Goal: Find specific page/section: Find specific page/section

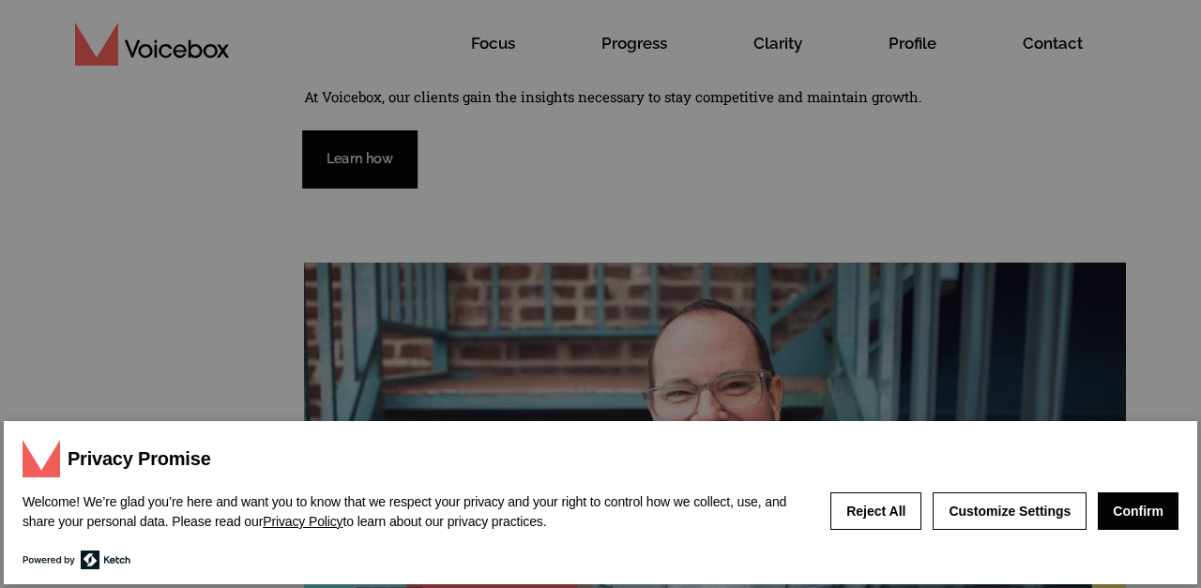
scroll to position [169, 0]
click at [1144, 502] on button "Confirm" at bounding box center [1138, 512] width 81 height 38
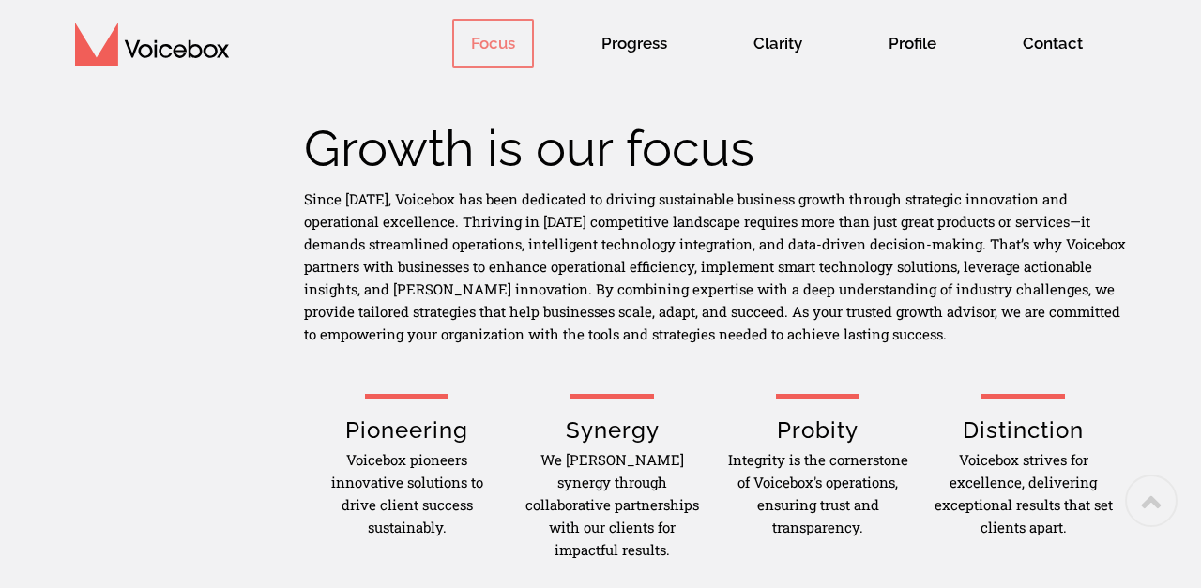
scroll to position [798, 0]
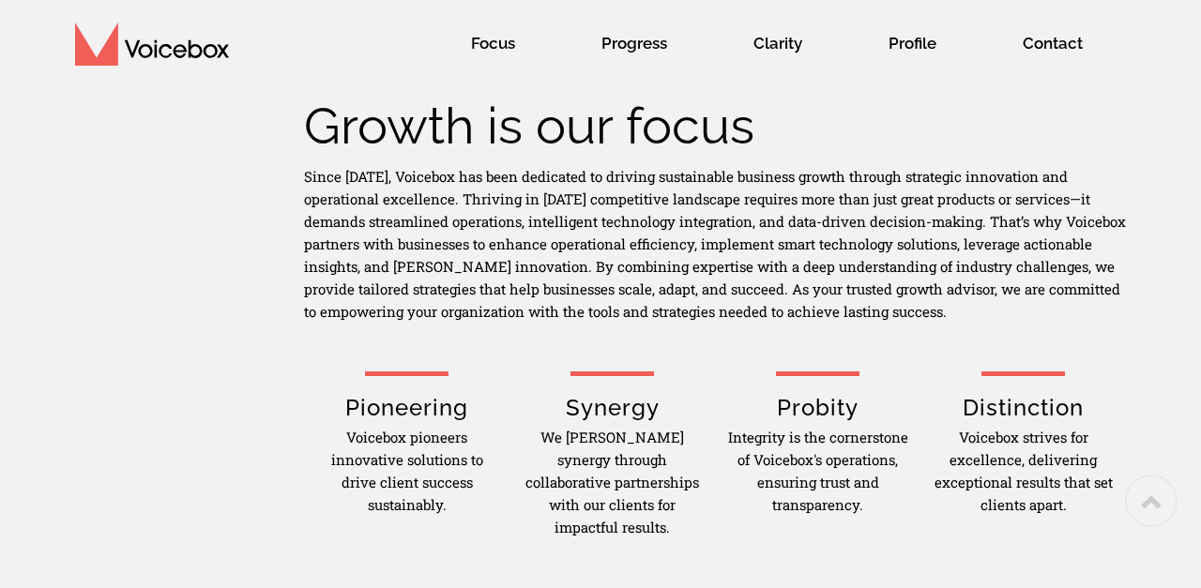
click at [632, 36] on span "Progress" at bounding box center [634, 43] width 103 height 49
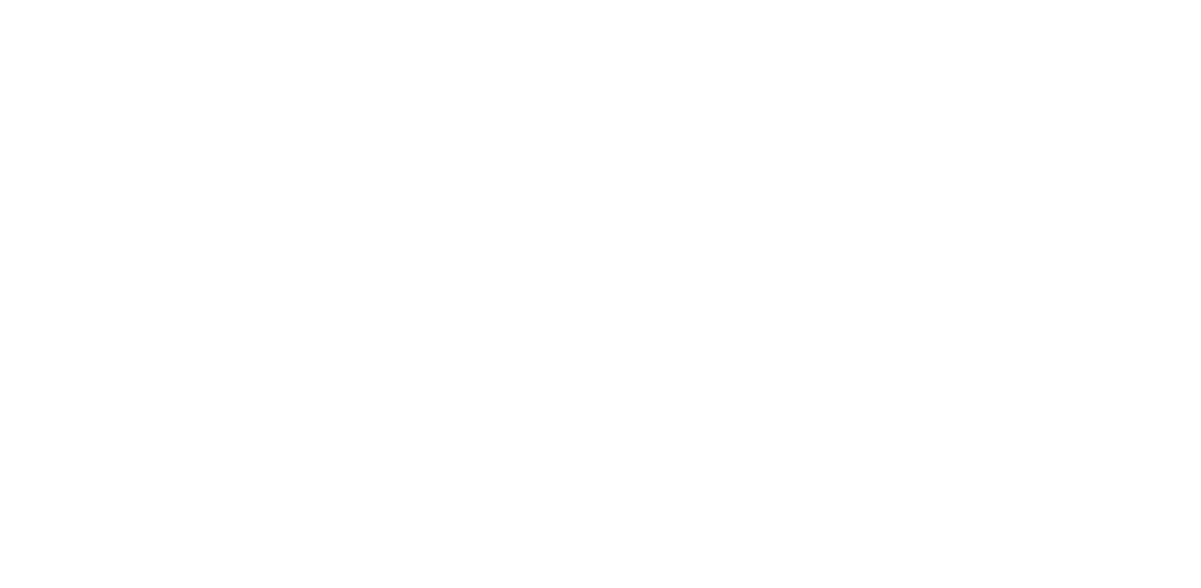
scroll to position [51, 0]
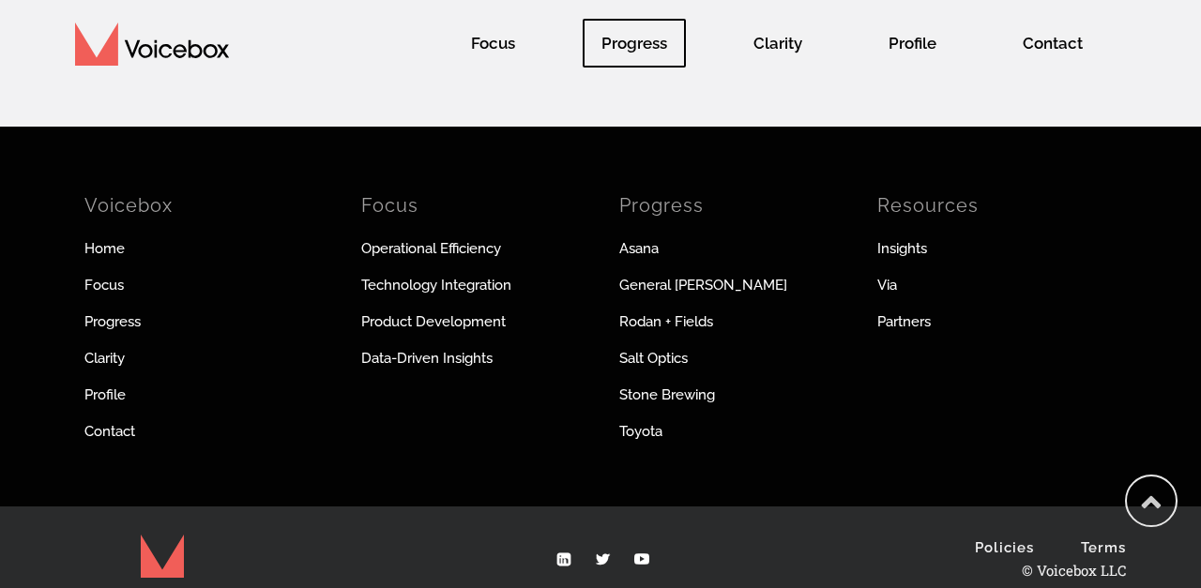
scroll to position [2842, 0]
